Goal: Obtain resource: Download file/media

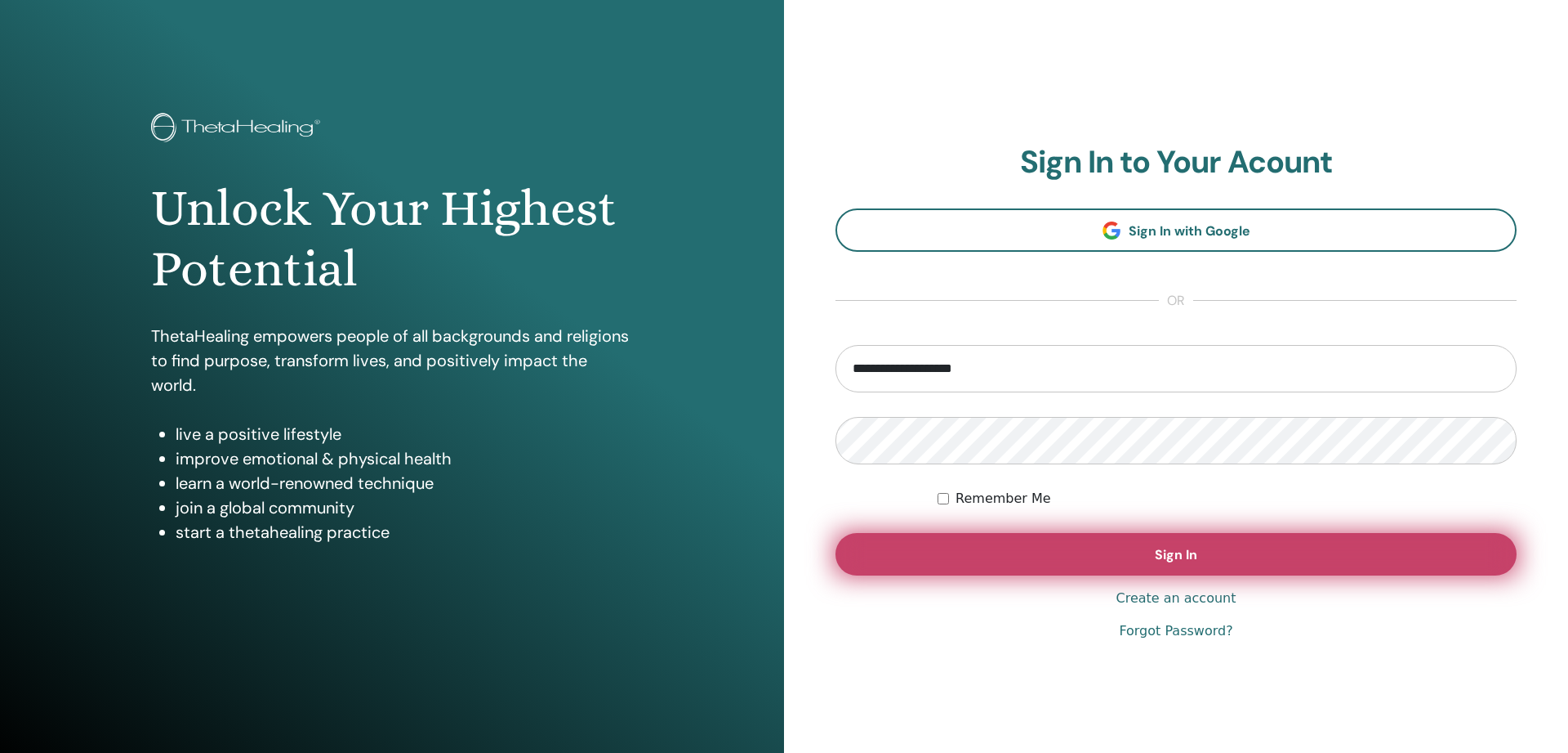
type input "**********"
click at [1187, 548] on span "Sign In" at bounding box center [1176, 554] width 42 height 17
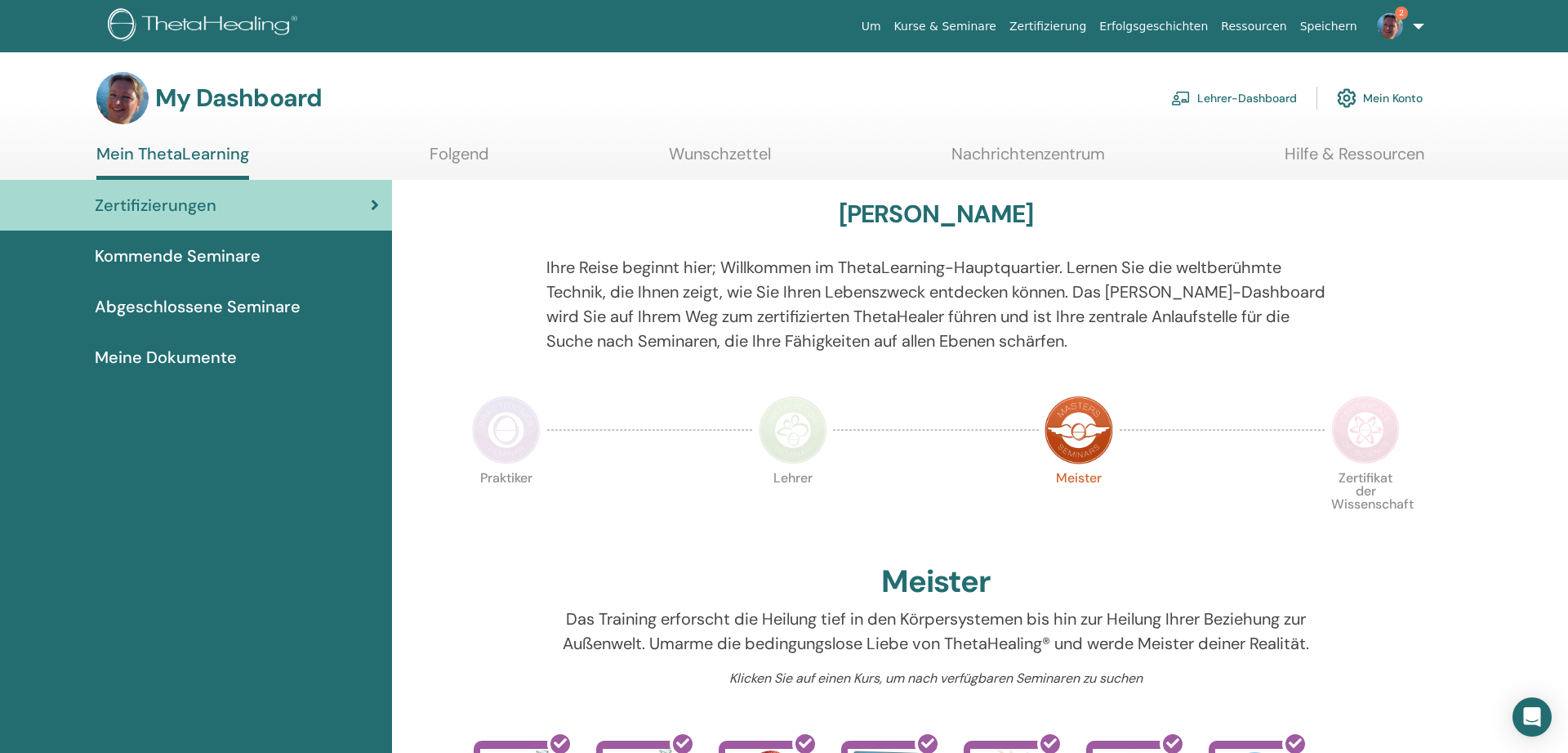
click at [186, 301] on span "Abgeschlossene Seminare" at bounding box center [197, 306] width 206 height 24
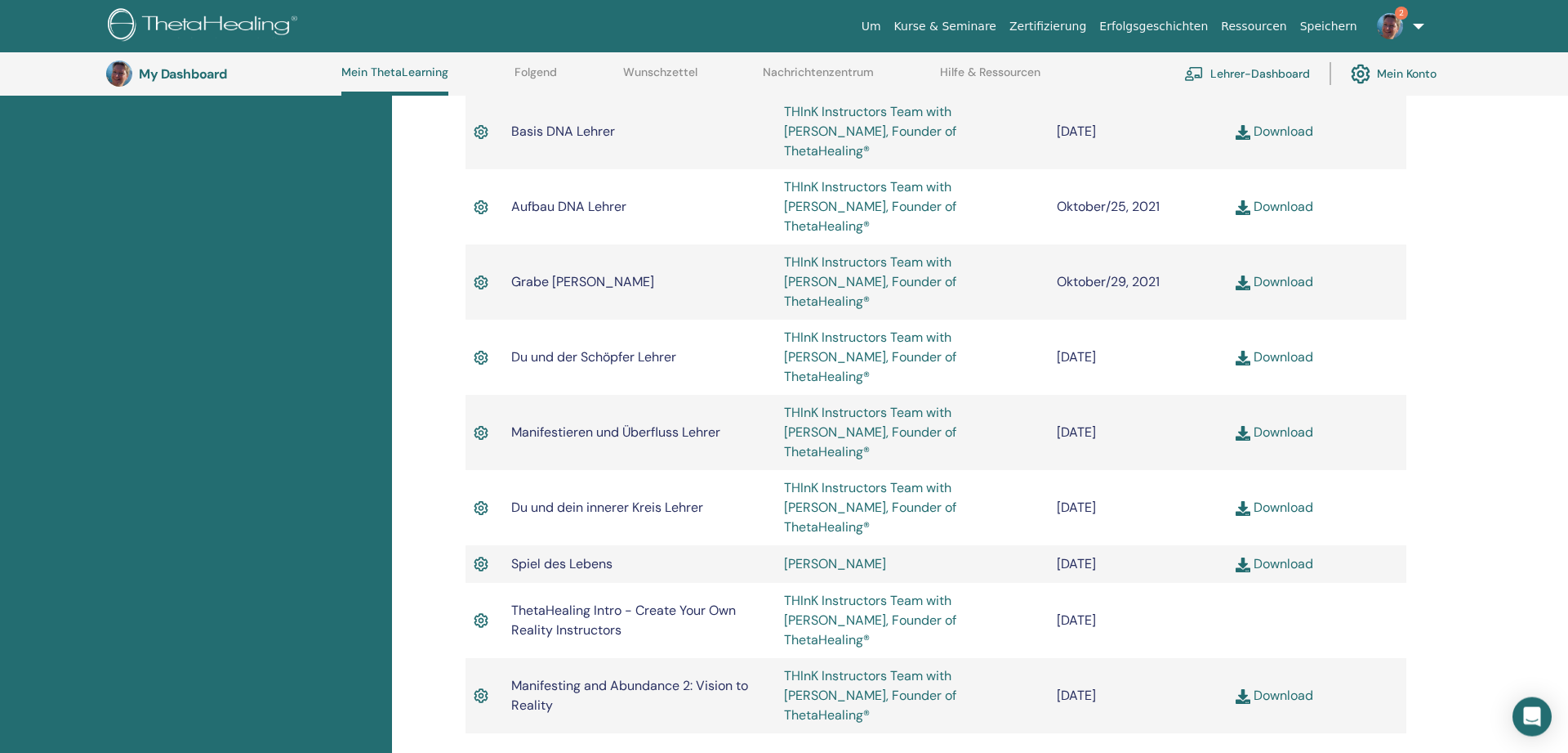
scroll to position [1126, 0]
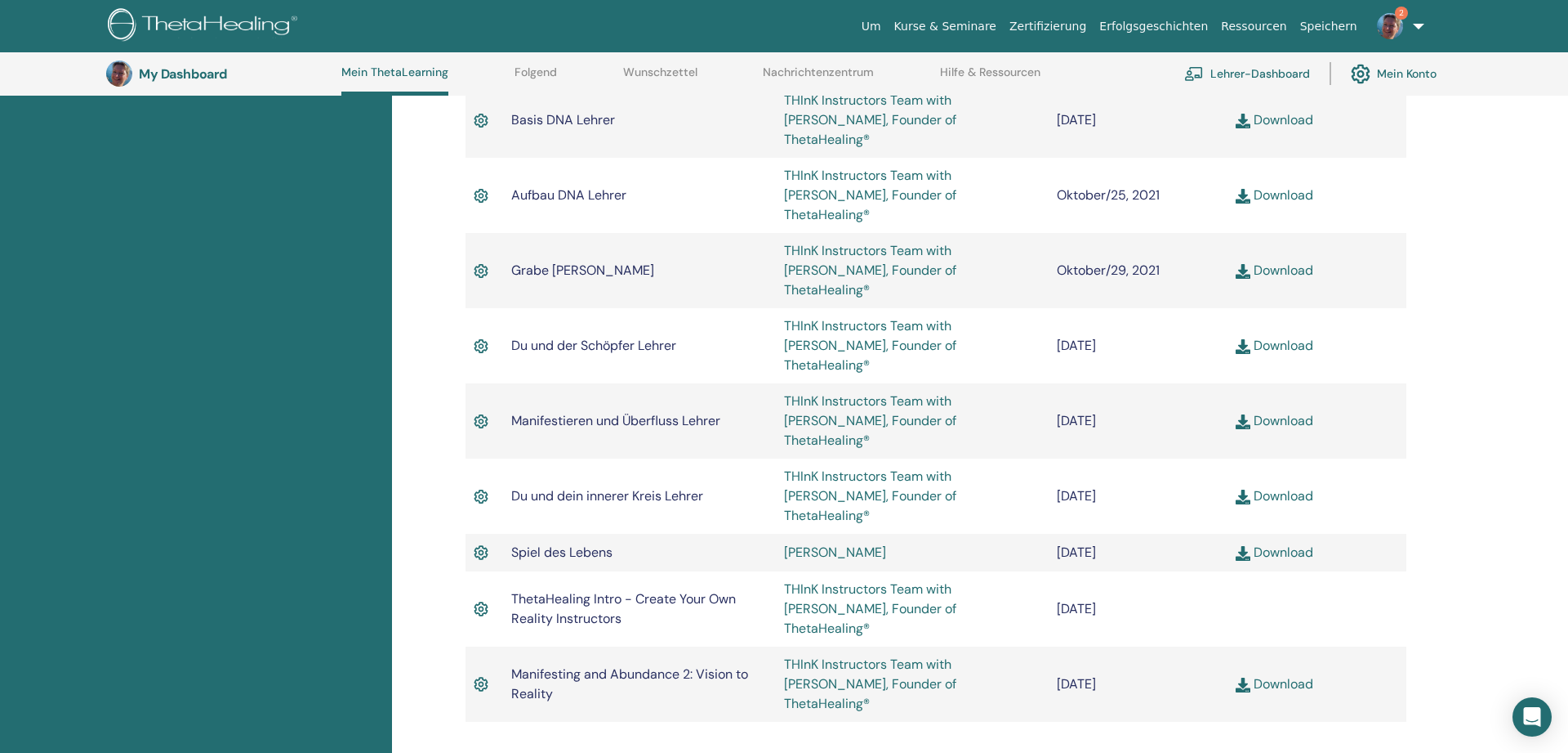
click at [1286, 675] on link "Download" at bounding box center [1275, 683] width 77 height 17
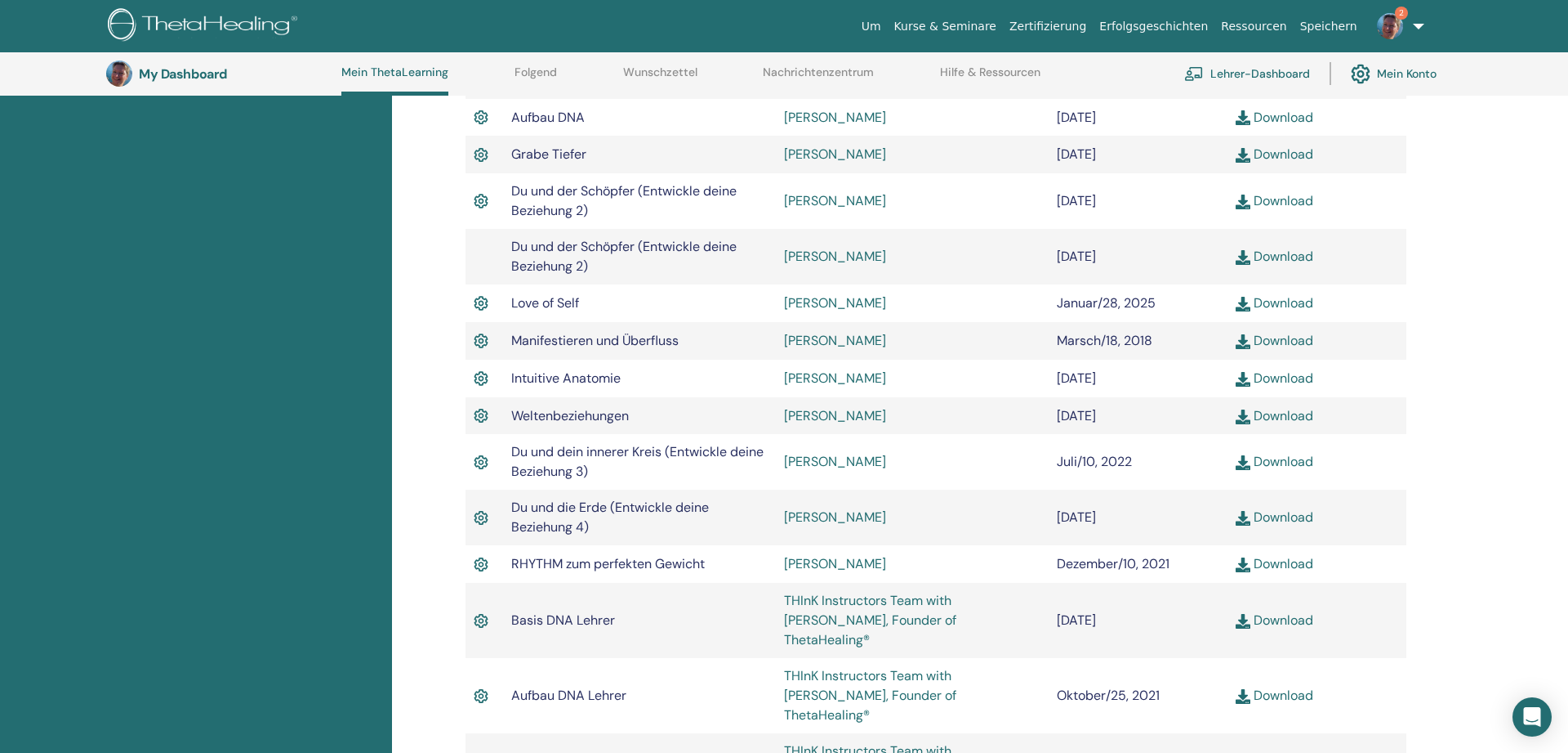
scroll to position [126, 0]
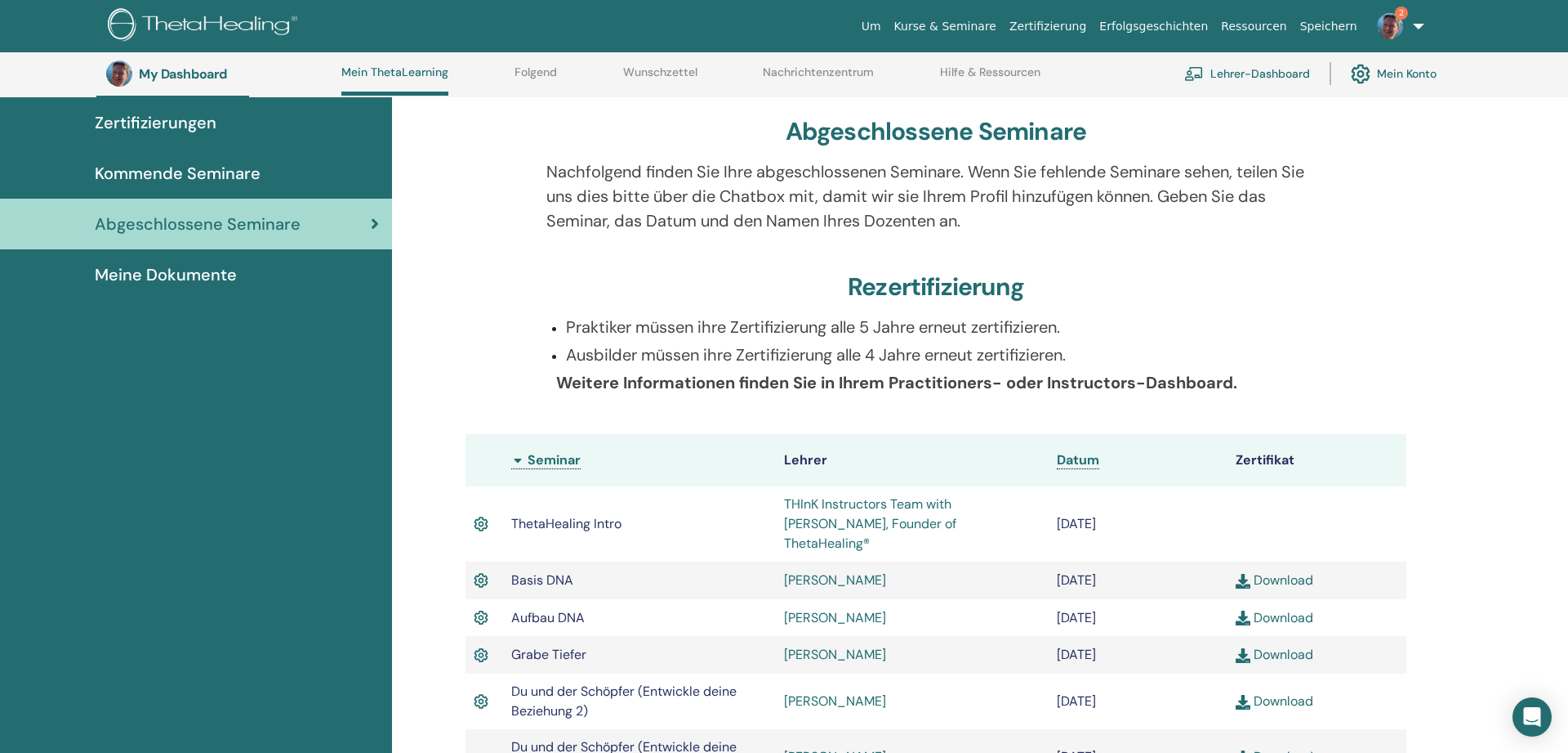
click at [1394, 20] on img at bounding box center [1389, 26] width 26 height 26
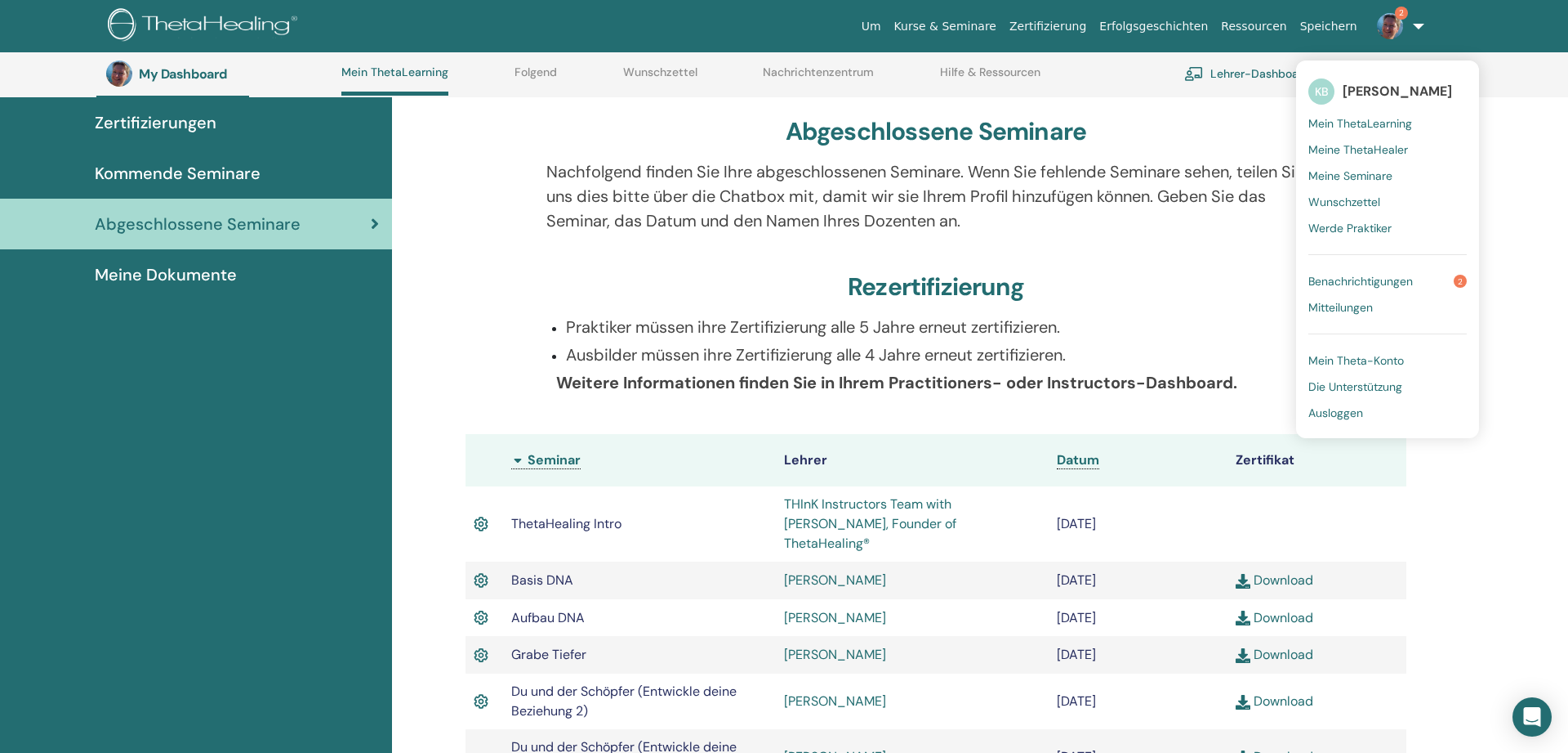
click at [1378, 284] on span "Benachrichtigungen" at bounding box center [1361, 281] width 104 height 14
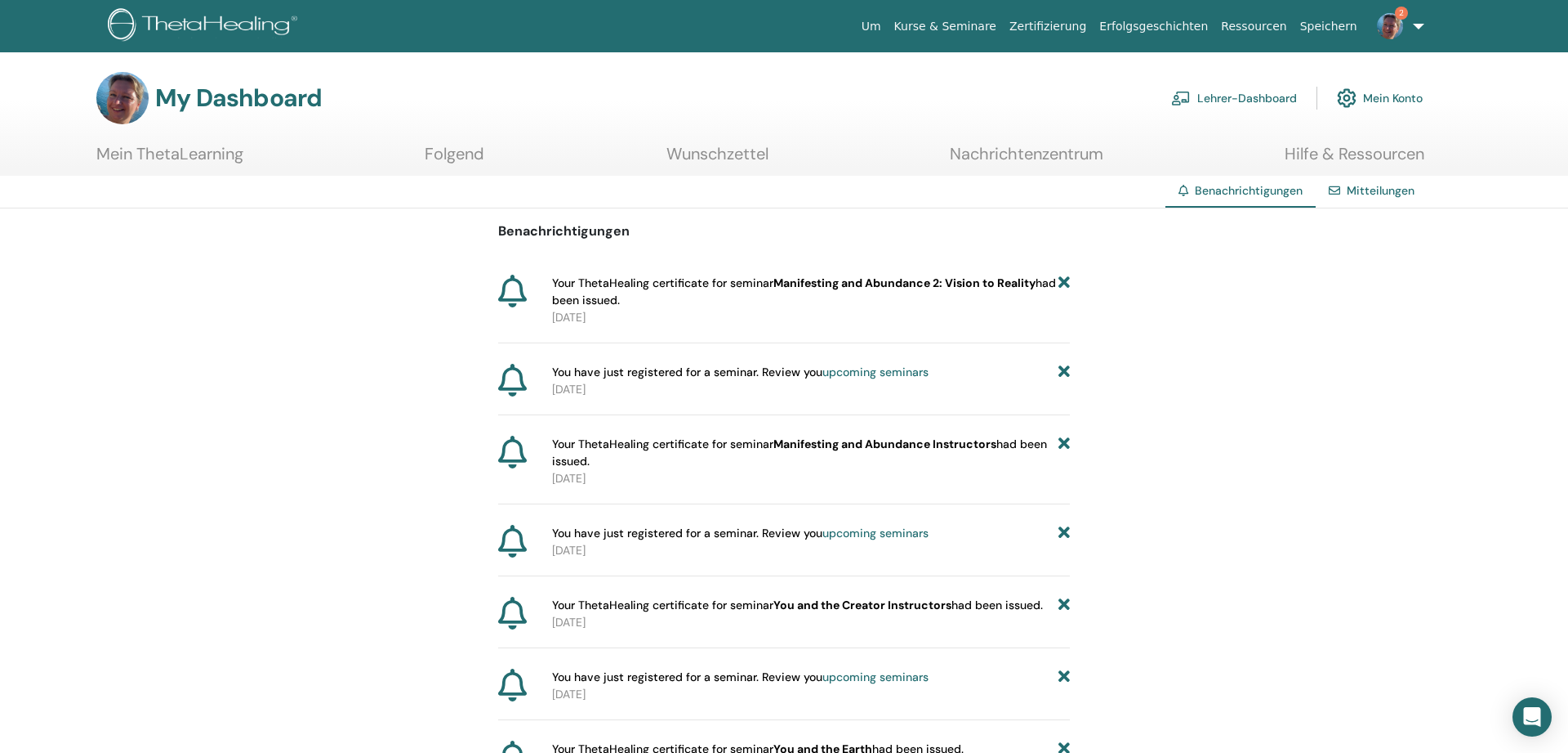
click at [207, 156] on link "Mein ThetaLearning" at bounding box center [170, 159] width 147 height 32
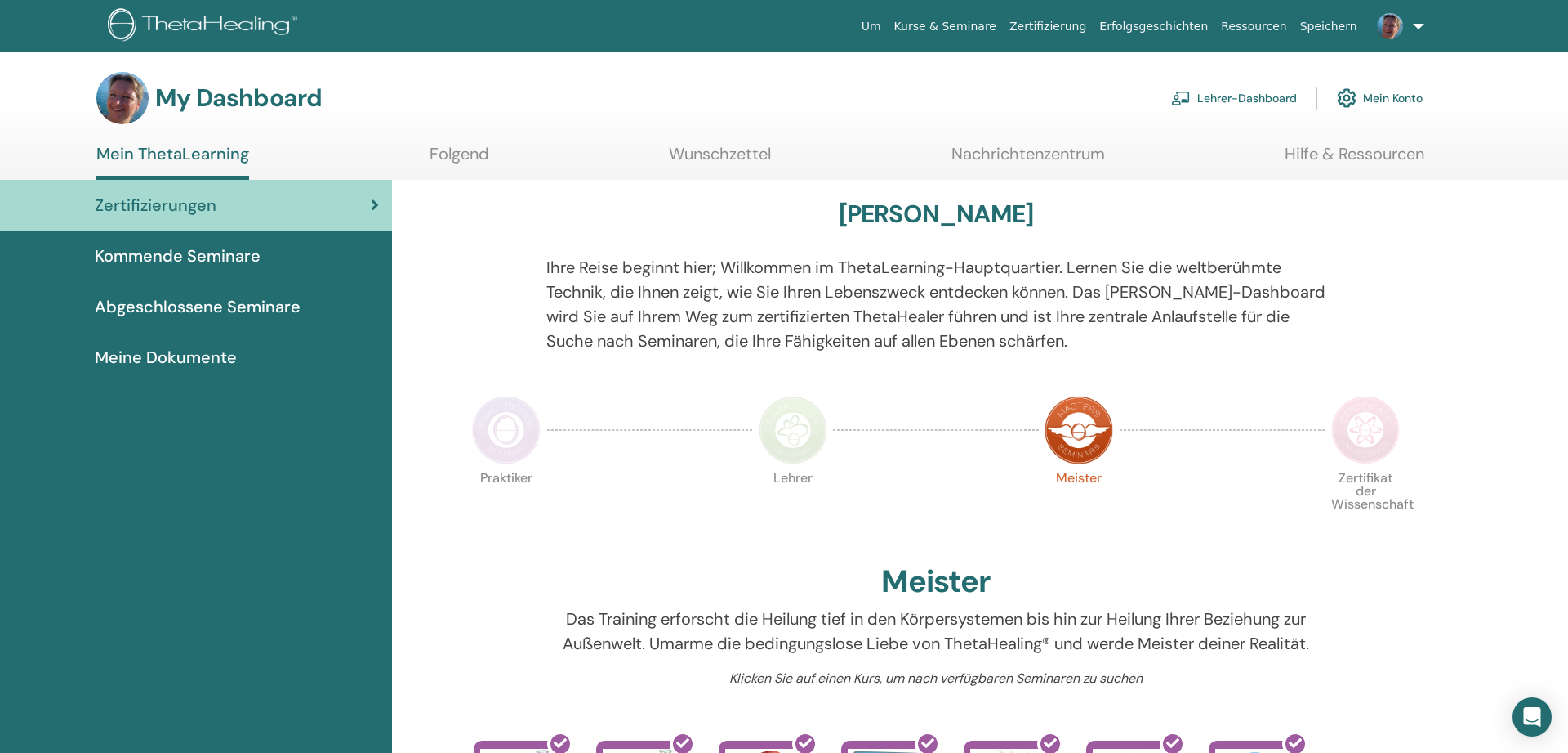
click at [175, 247] on span "Kommende Seminare" at bounding box center [178, 255] width 166 height 24
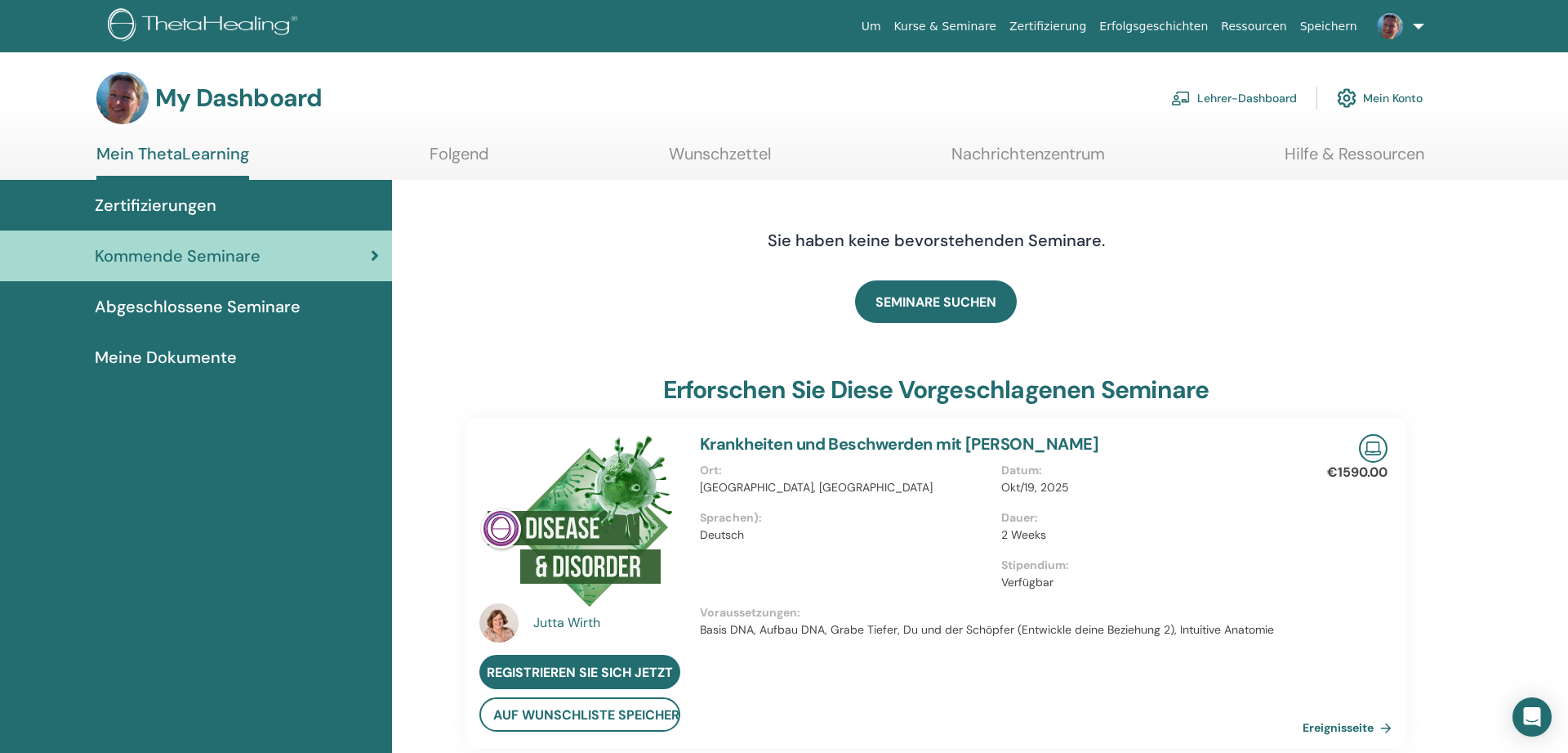
click at [1415, 24] on link at bounding box center [1397, 26] width 67 height 52
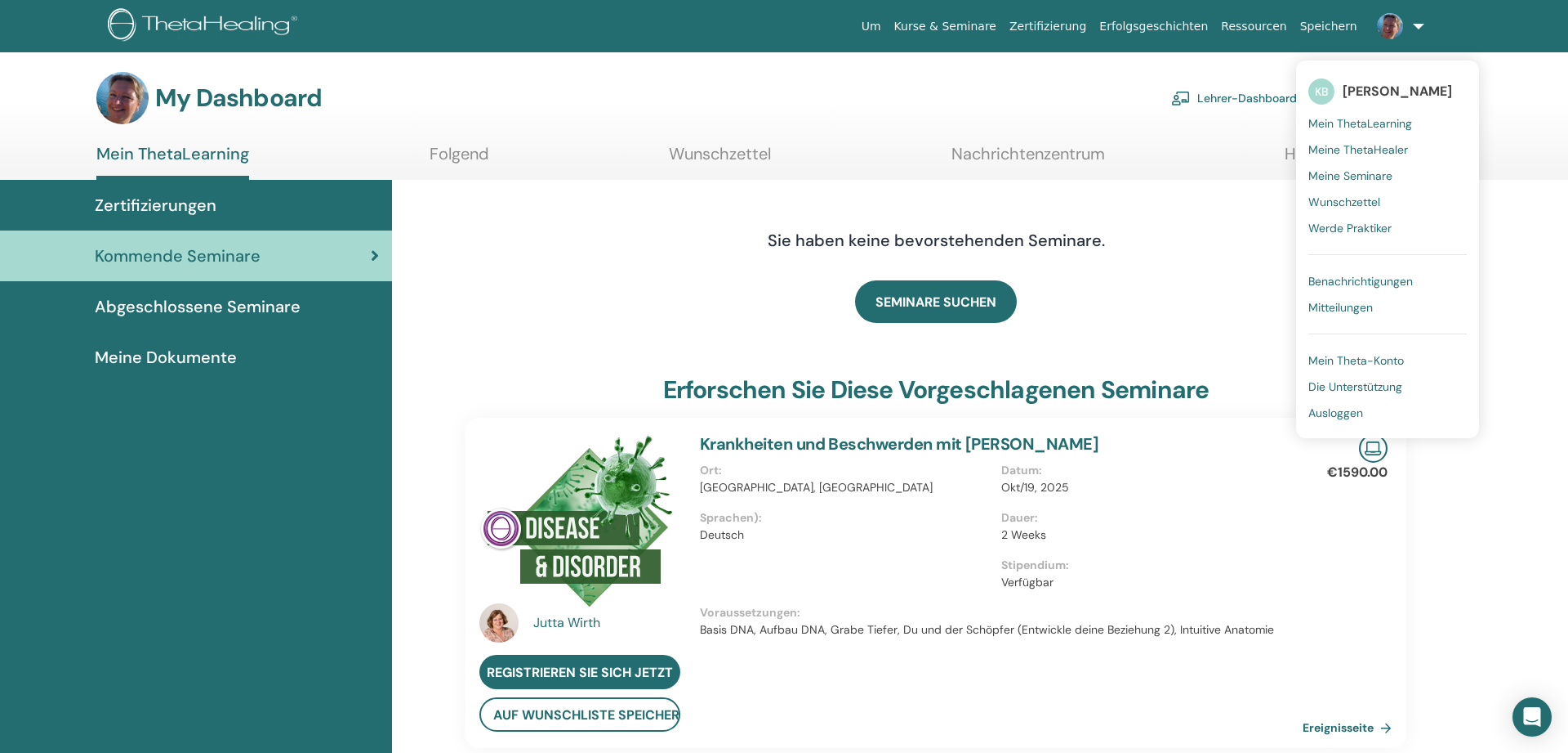
click at [1346, 404] on link "Ausloggen" at bounding box center [1388, 412] width 158 height 26
